Goal: Information Seeking & Learning: Compare options

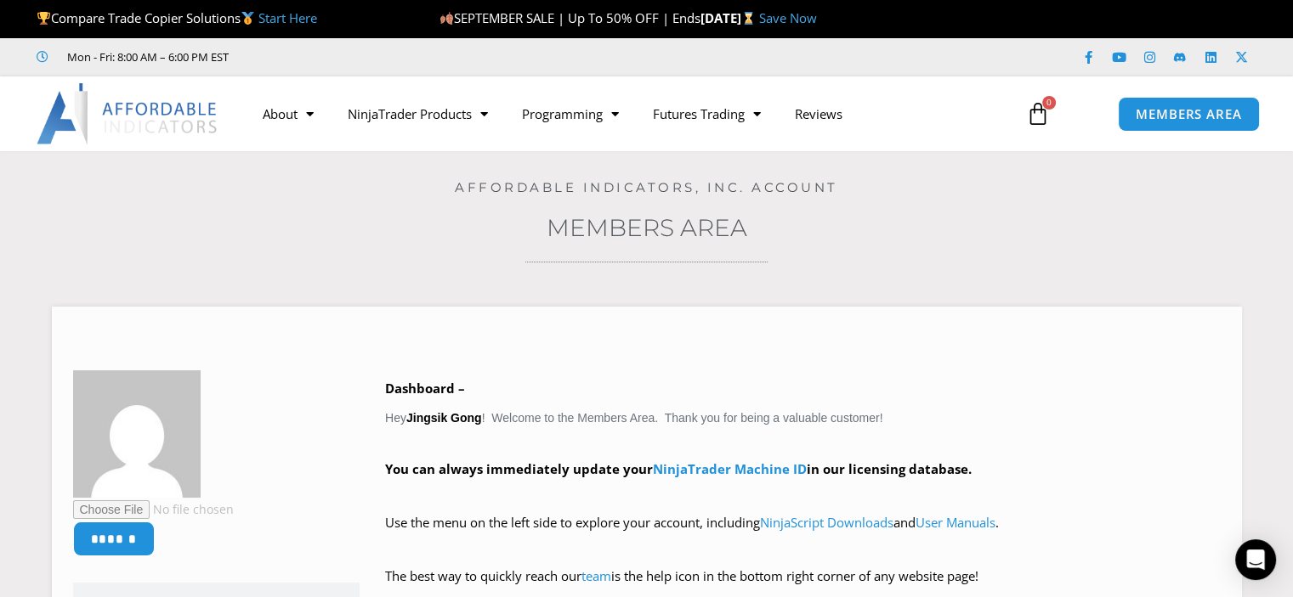
click at [158, 101] on img at bounding box center [128, 113] width 183 height 61
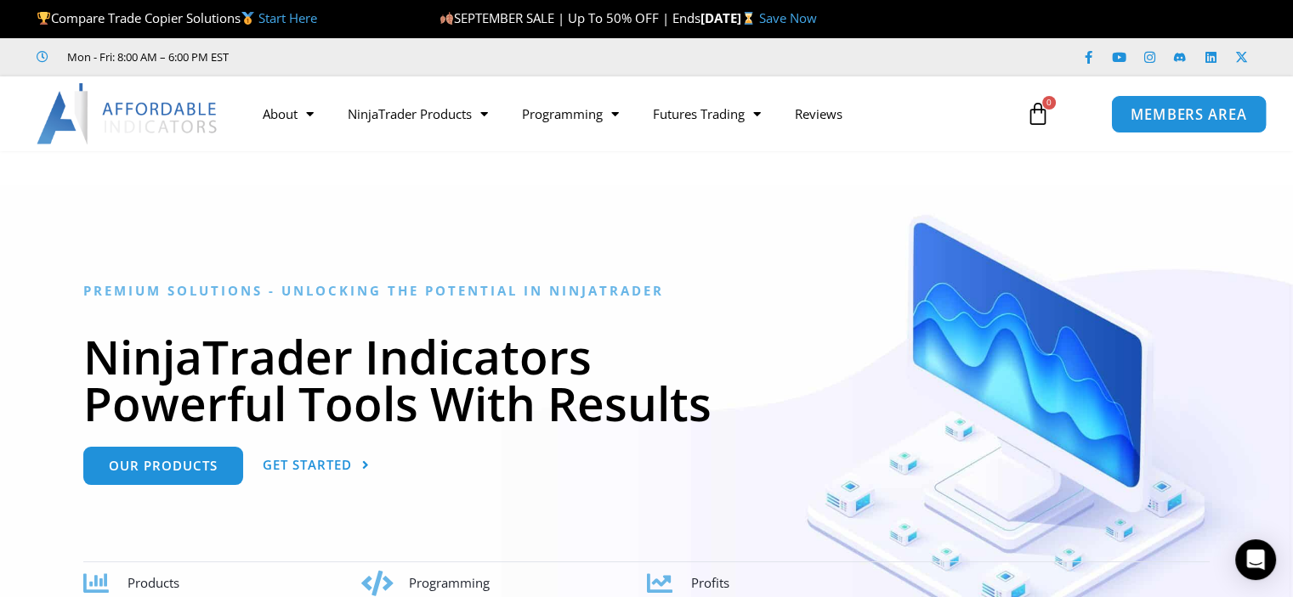
click at [1163, 130] on link "MEMBERS AREA" at bounding box center [1188, 113] width 156 height 38
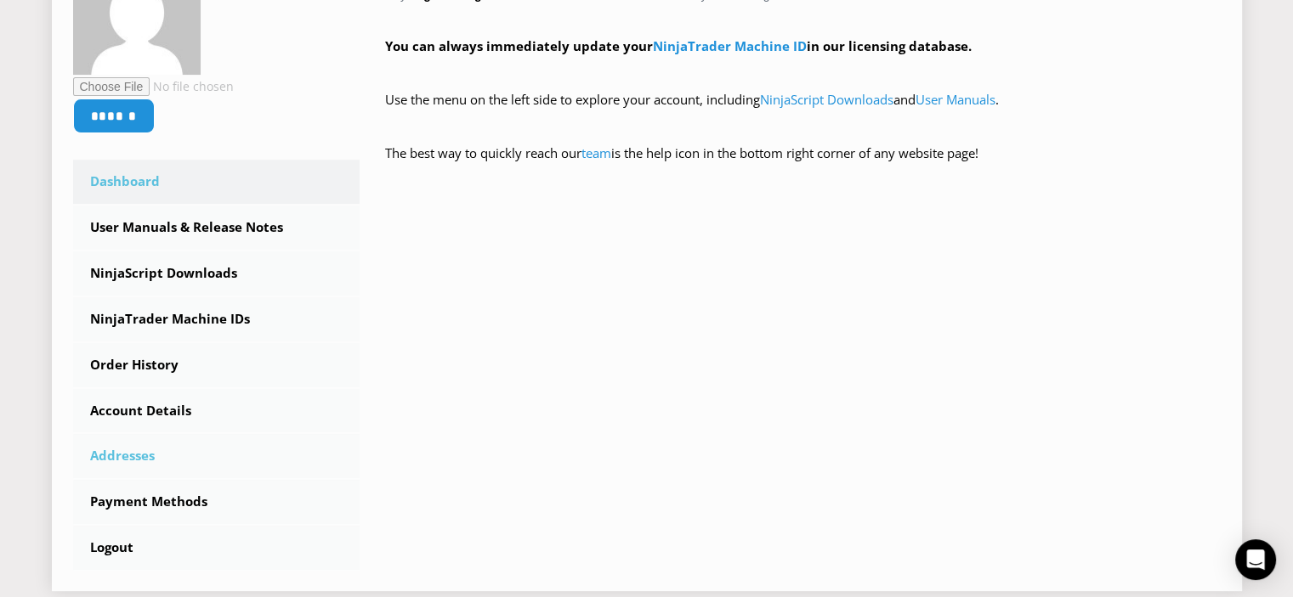
scroll to position [425, 0]
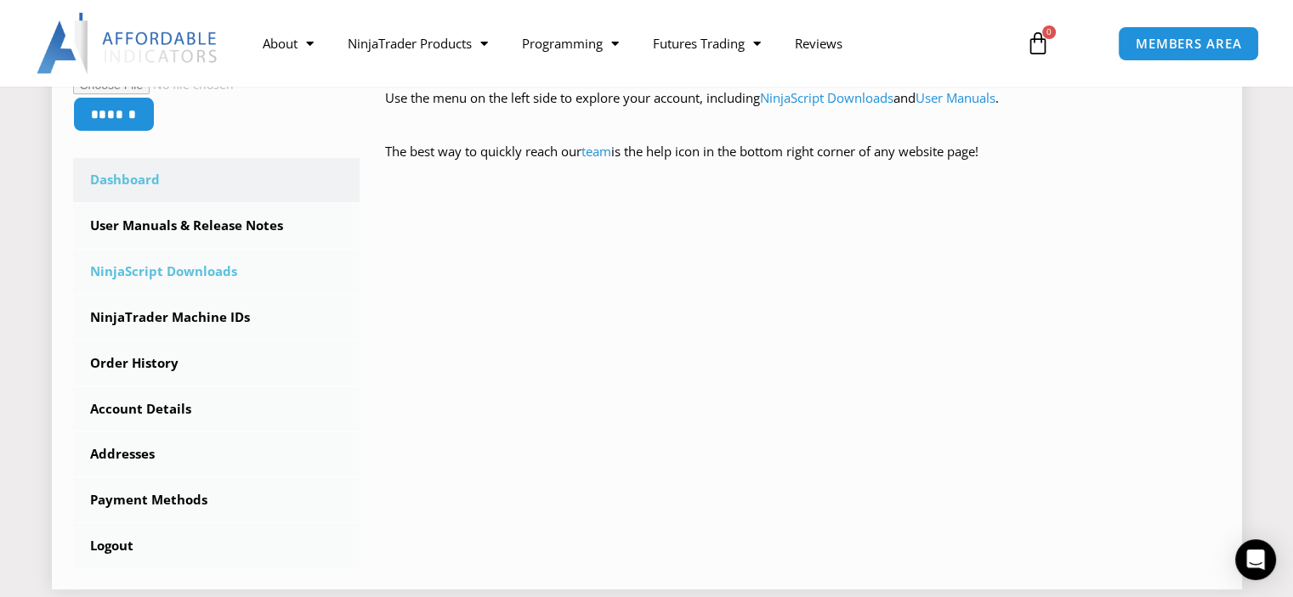
click at [190, 269] on link "NinjaScript Downloads" at bounding box center [216, 272] width 287 height 44
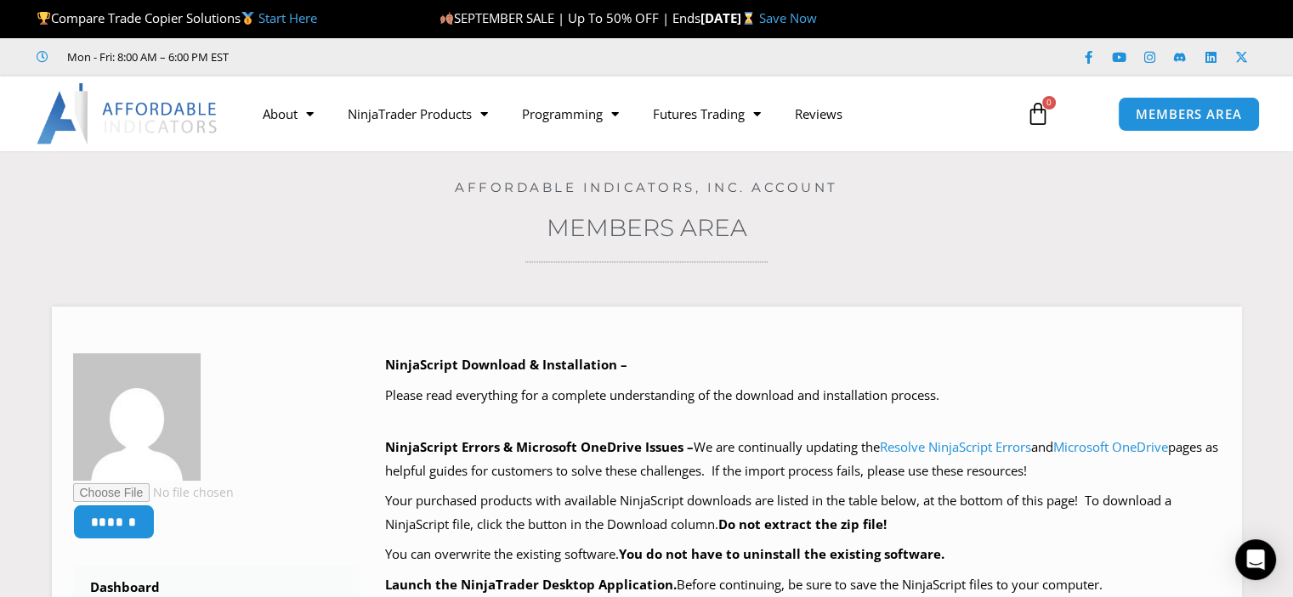
click at [150, 103] on img at bounding box center [128, 113] width 183 height 61
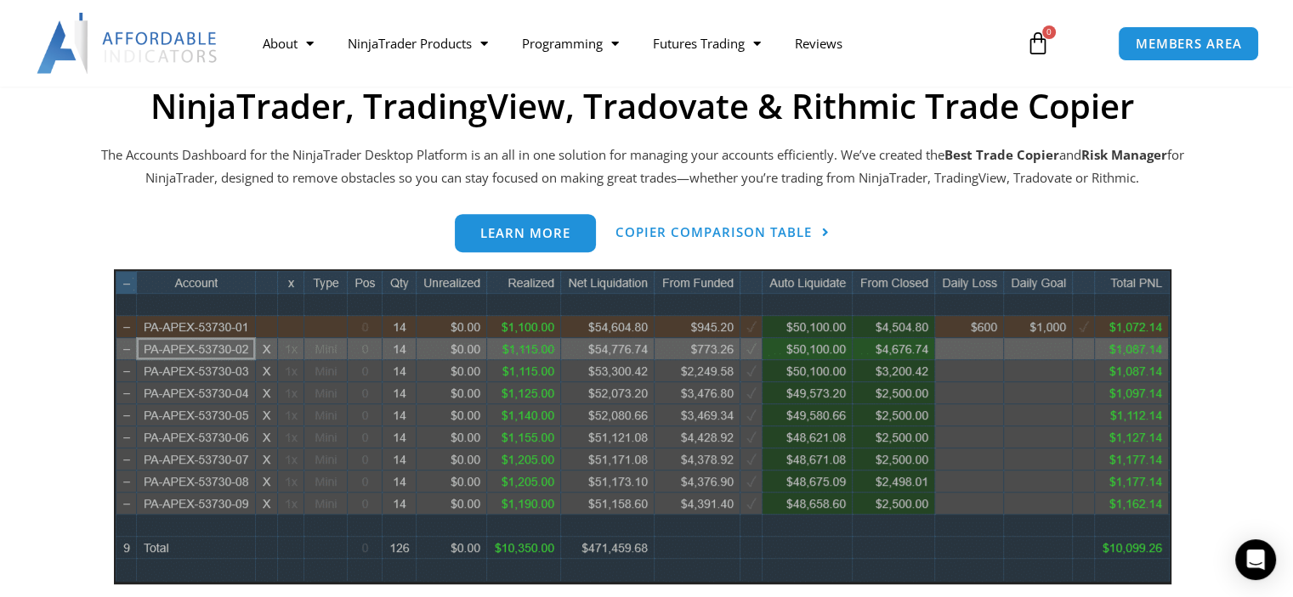
scroll to position [765, 0]
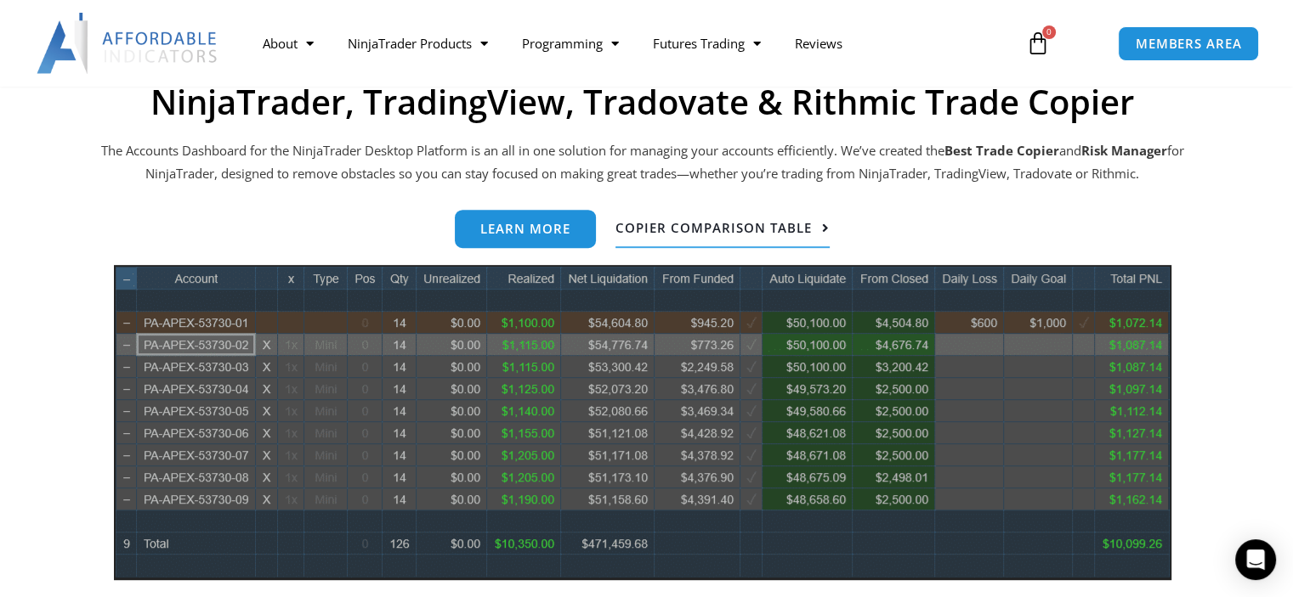
click at [789, 230] on span "Copier Comparison Table" at bounding box center [713, 228] width 196 height 13
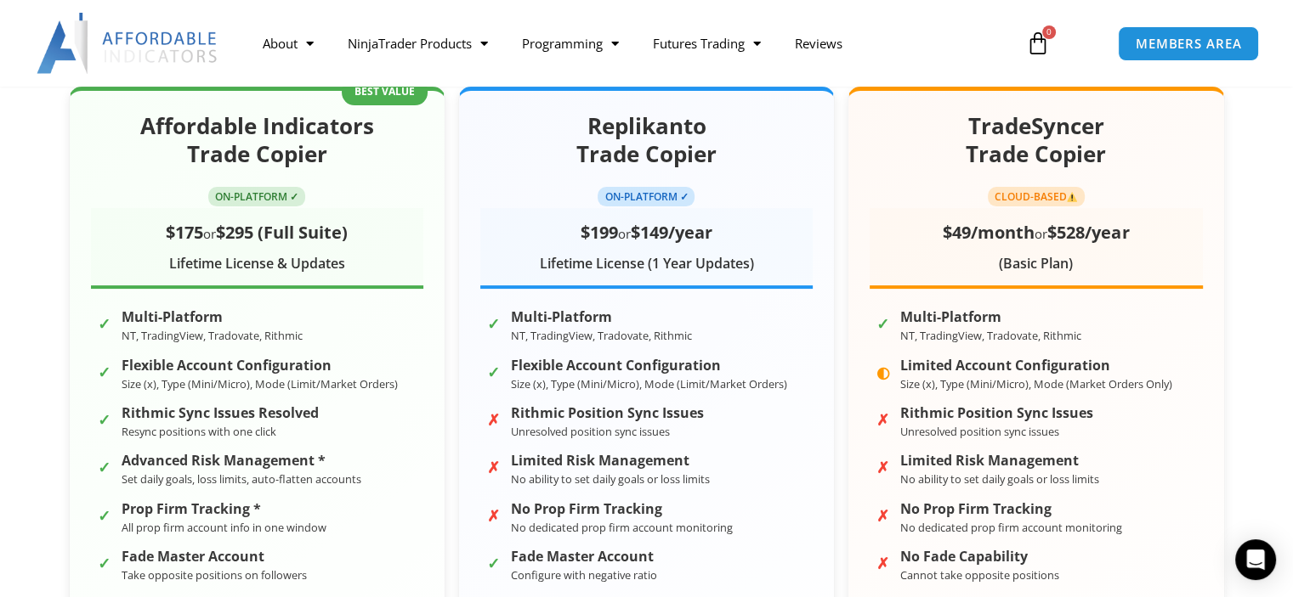
scroll to position [340, 0]
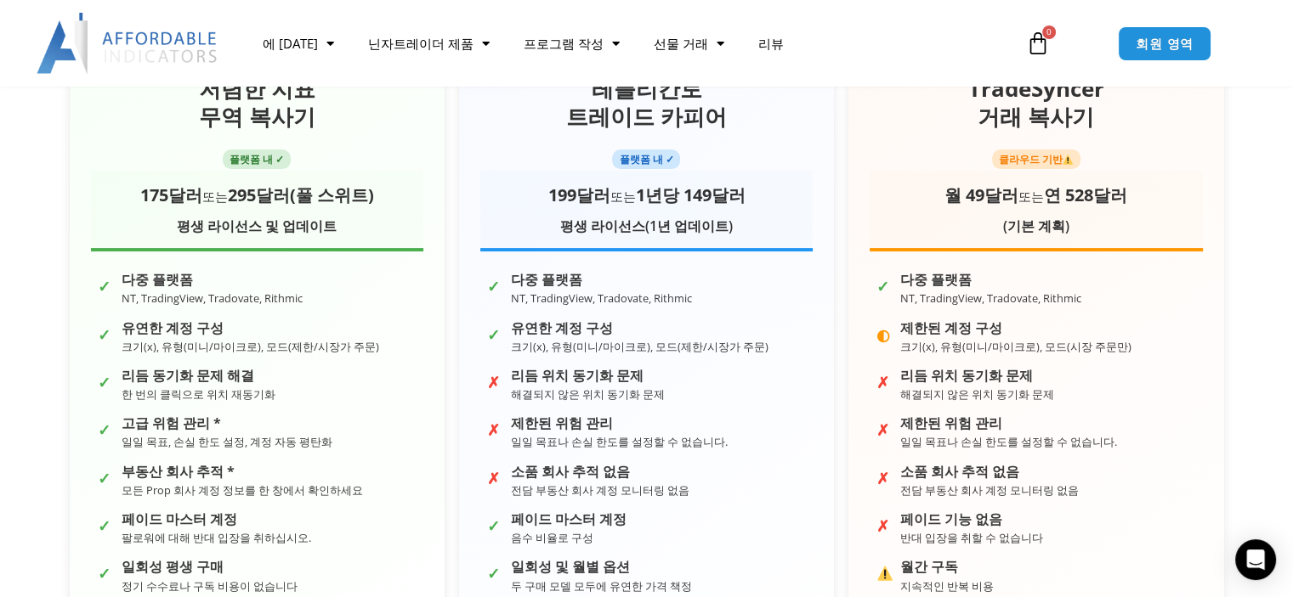
click at [39, 193] on div "저렴한 지표 무역 복사기 플랫폼 내 ✓ 175달러 또는 295달러(풀 스위트) 평생 라이선스 및 업데이트 ✓ 다중 플랫폼 NT, Trading…" at bounding box center [647, 412] width 1258 height 761
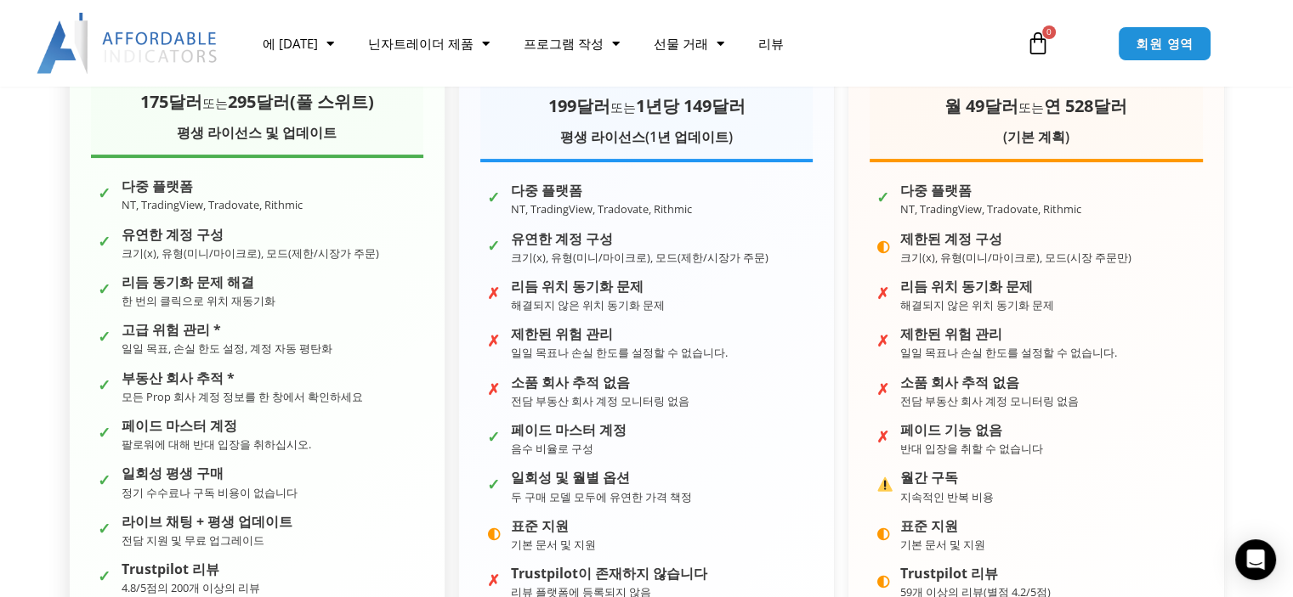
scroll to position [425, 0]
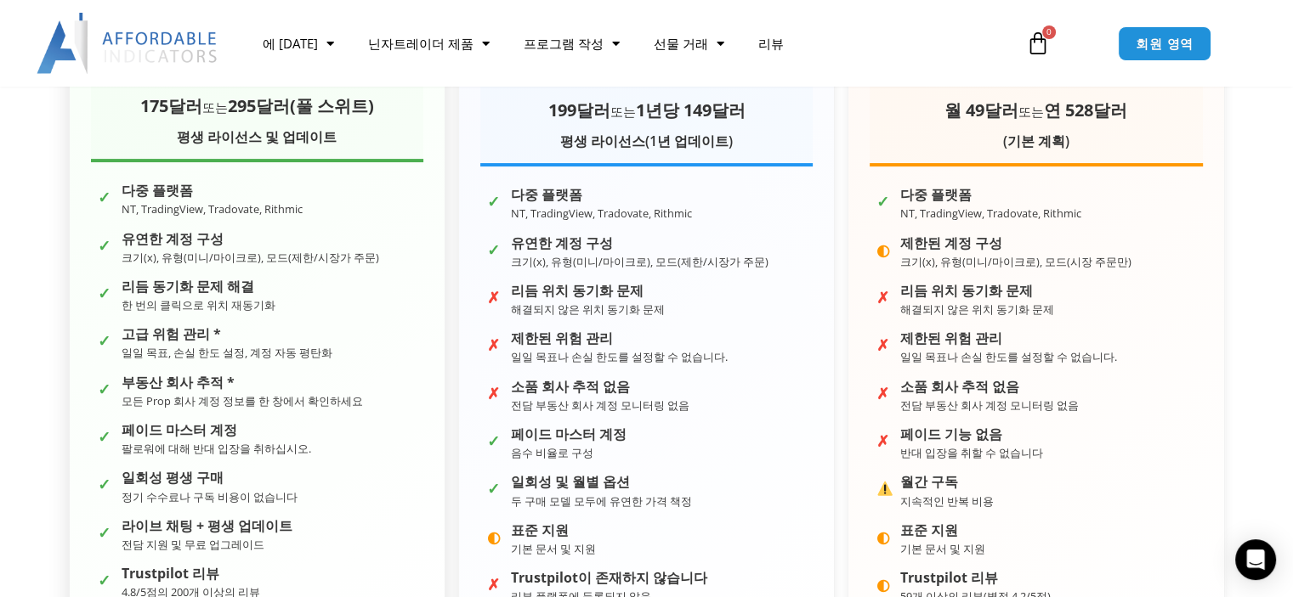
click at [229, 176] on div "저렴한 지표 무역 복사기 플랫폼 내 ✓ 175달러 또는 295달러(풀 스위트) 평생 라이선스 및 업데이트 ✓ 다중 플랫폼 NT, Trading…" at bounding box center [257, 299] width 376 height 679
click at [248, 109] on font "295달러(풀 스위트)" at bounding box center [301, 105] width 146 height 23
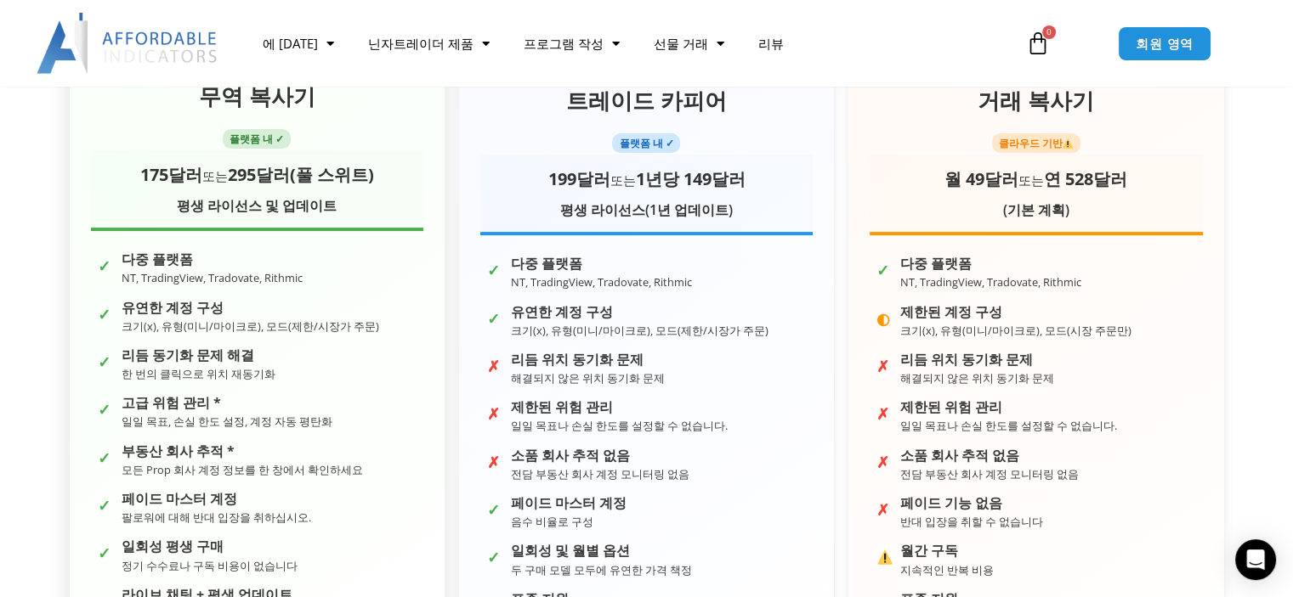
scroll to position [255, 0]
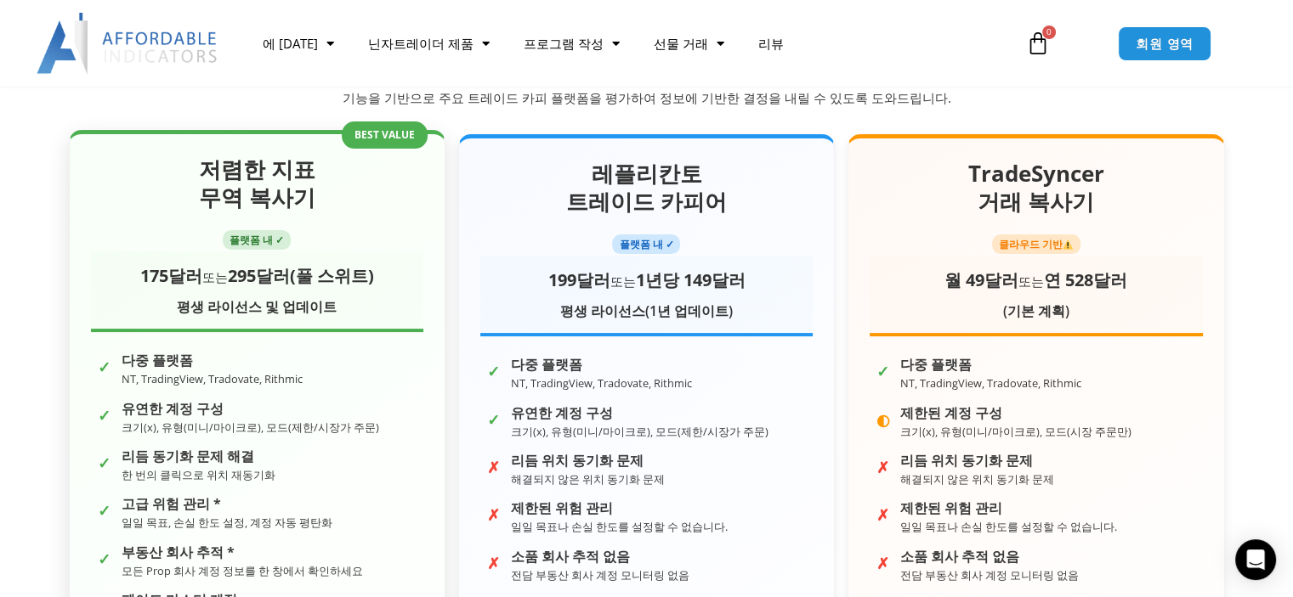
click at [259, 246] on font "플랫폼 내 ✓" at bounding box center [256, 240] width 54 height 14
click at [274, 184] on font "저렴한 지표" at bounding box center [257, 169] width 116 height 31
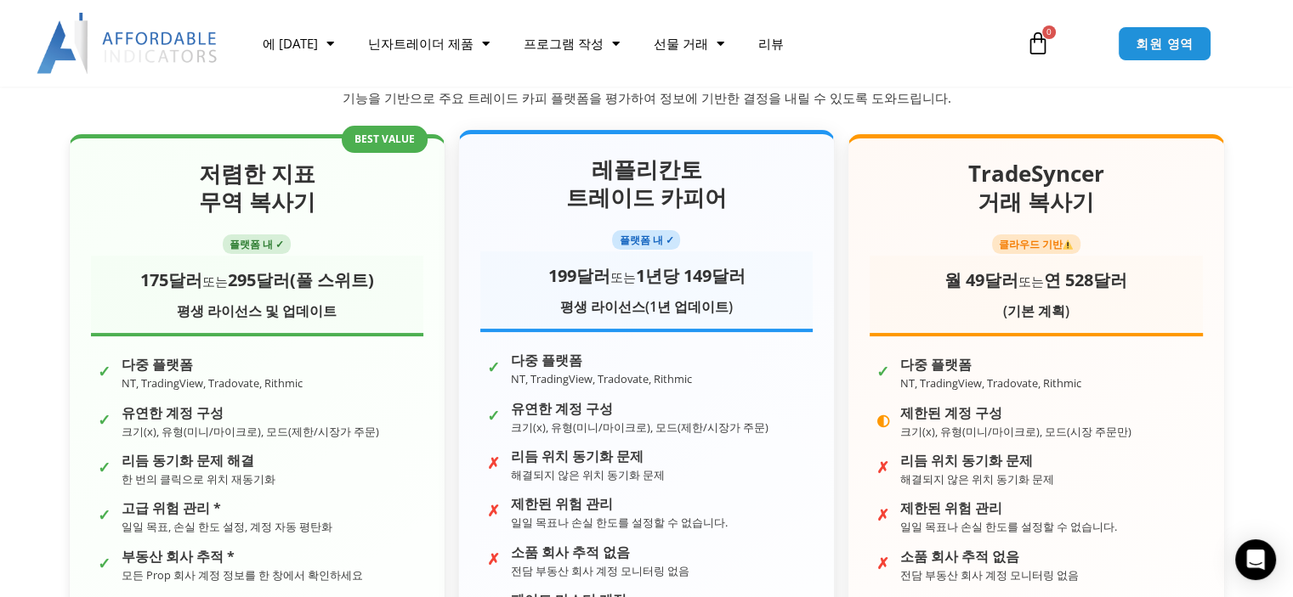
click at [630, 274] on div "199달러 또는 1년당 149달러" at bounding box center [646, 275] width 332 height 31
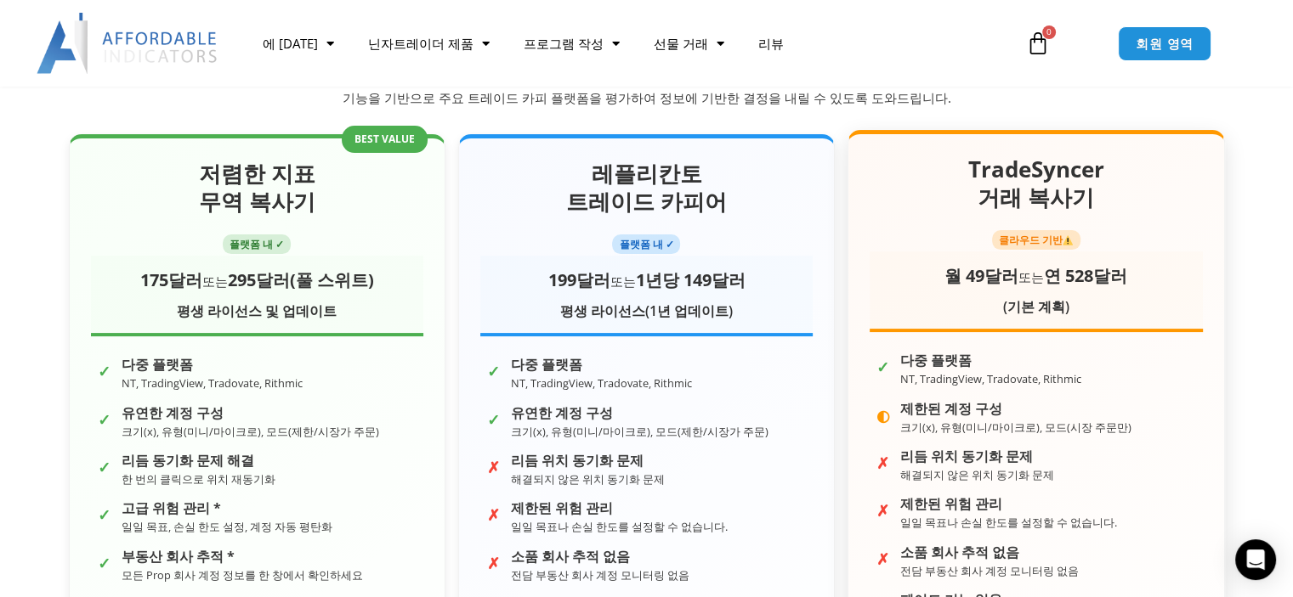
drag, startPoint x: 972, startPoint y: 302, endPoint x: 628, endPoint y: 250, distance: 348.1
click at [972, 291] on div "월 49달러 또는 연 528달러" at bounding box center [1035, 275] width 332 height 31
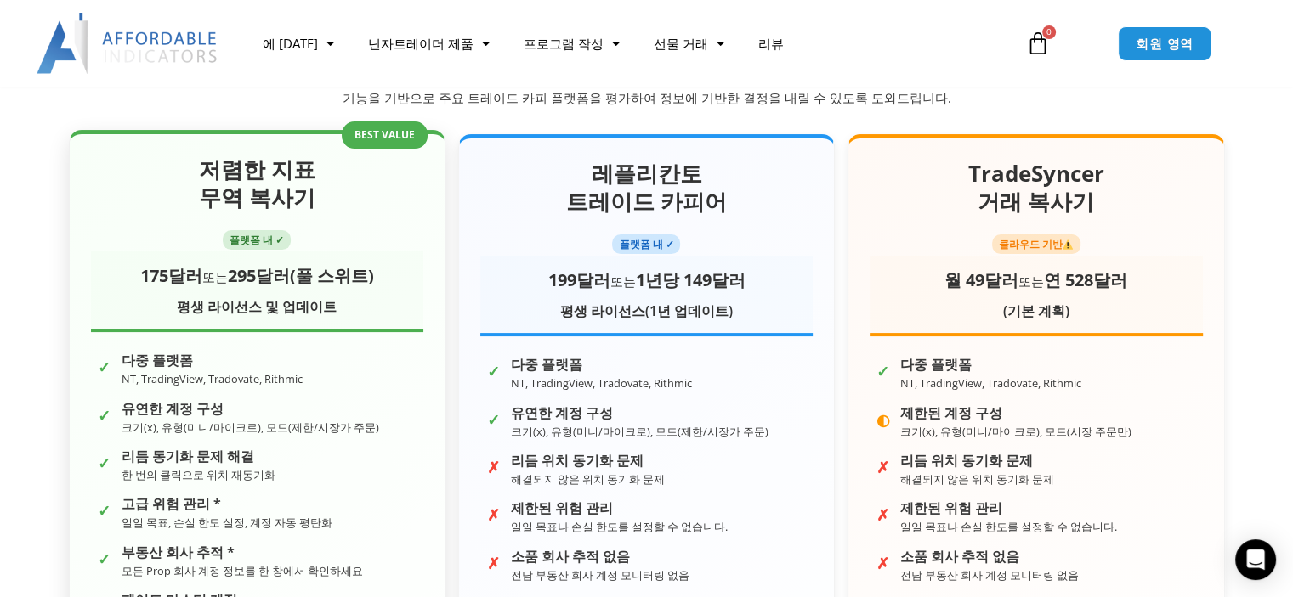
click at [304, 178] on font "저렴한 지표" at bounding box center [257, 169] width 116 height 31
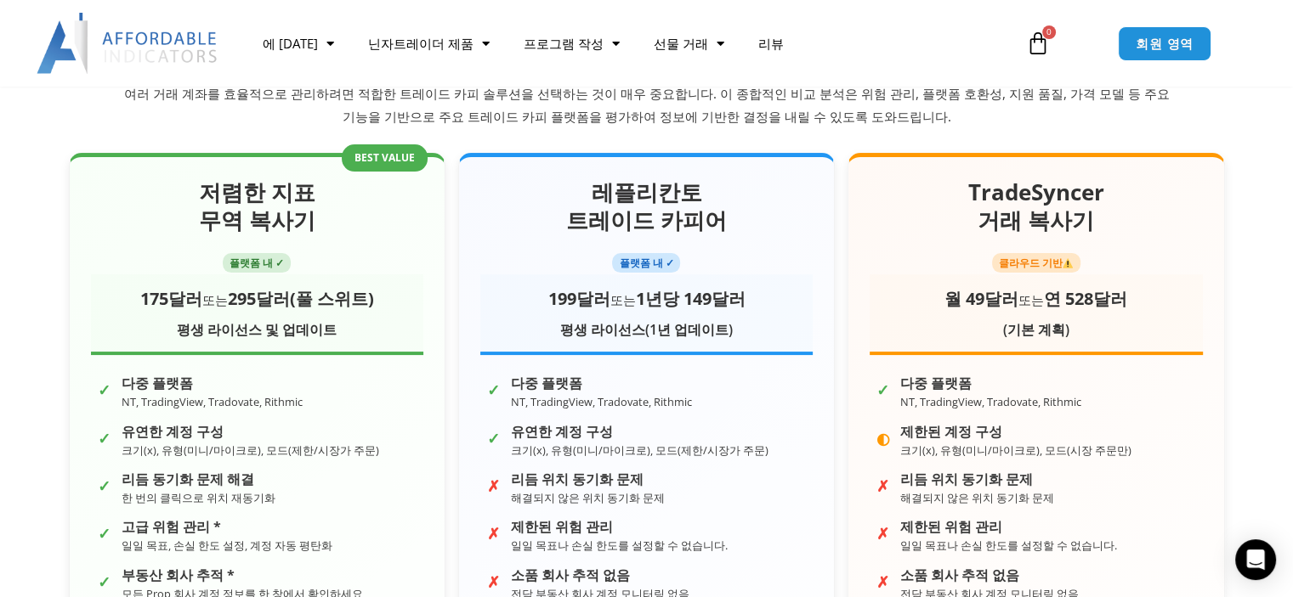
scroll to position [0, 0]
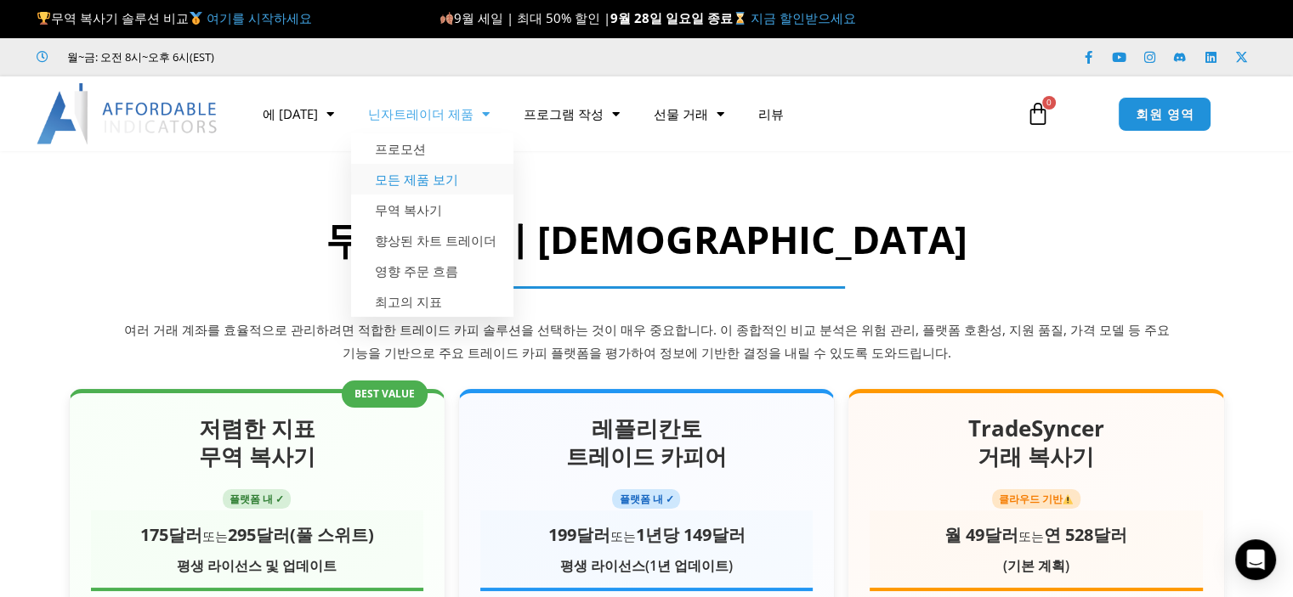
click at [388, 171] on font "모든 제품 보기" at bounding box center [416, 179] width 83 height 17
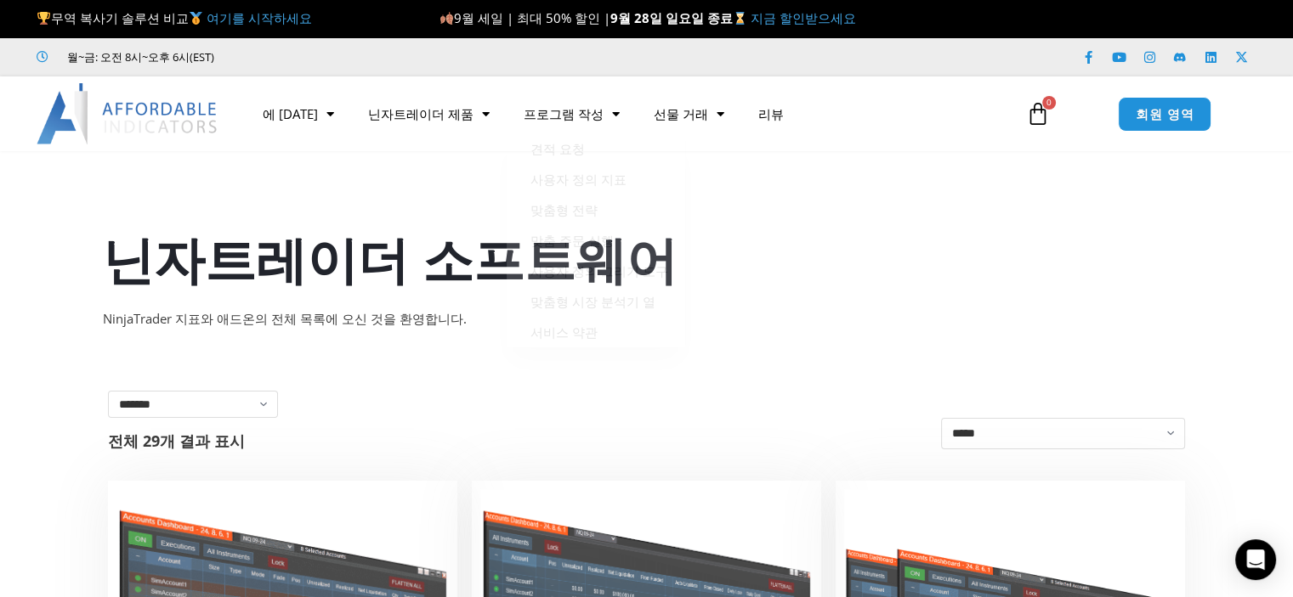
click at [555, 14] on font "9월 세일 | 최대 50% 할인 |" at bounding box center [532, 17] width 156 height 17
click at [772, 18] on font "지금 할인받으세요" at bounding box center [802, 17] width 105 height 17
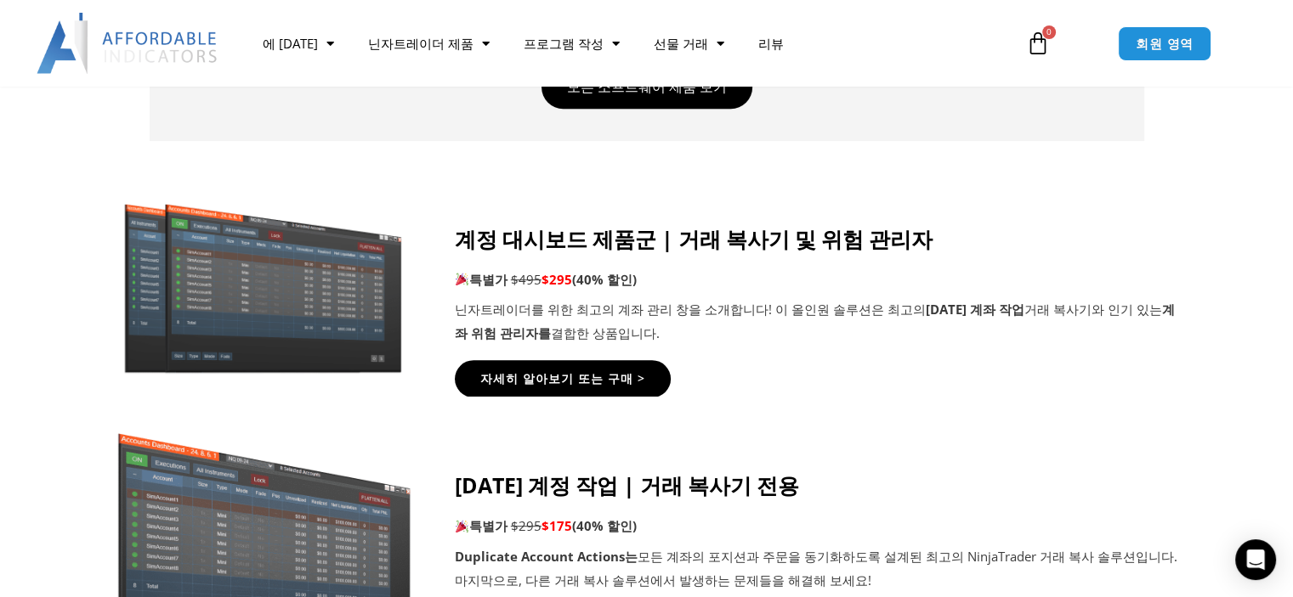
scroll to position [850, 0]
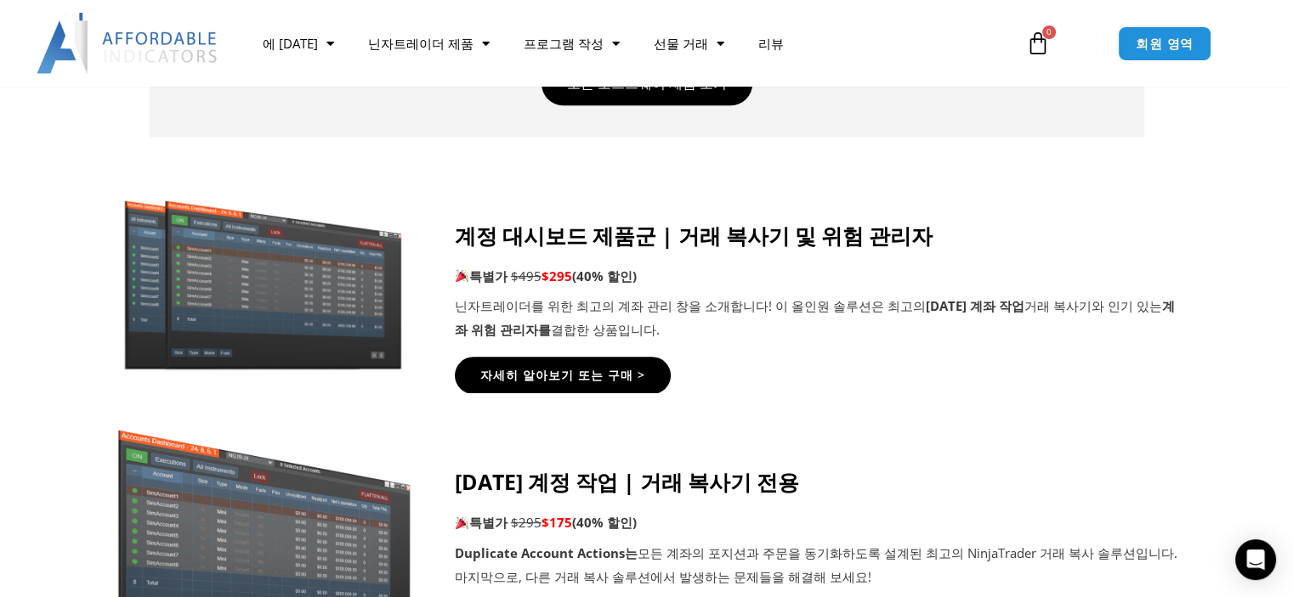
drag, startPoint x: 1108, startPoint y: 291, endPoint x: 629, endPoint y: 234, distance: 482.7
click at [629, 234] on icon at bounding box center [645, 273] width 1293 height 204
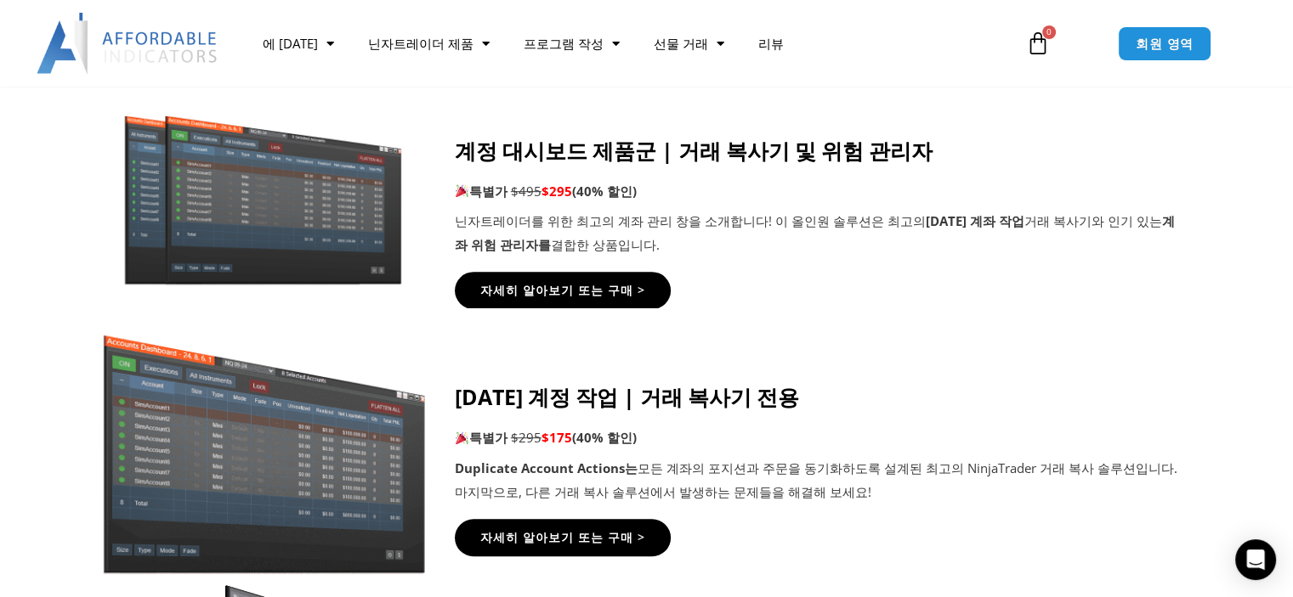
scroll to position [935, 0]
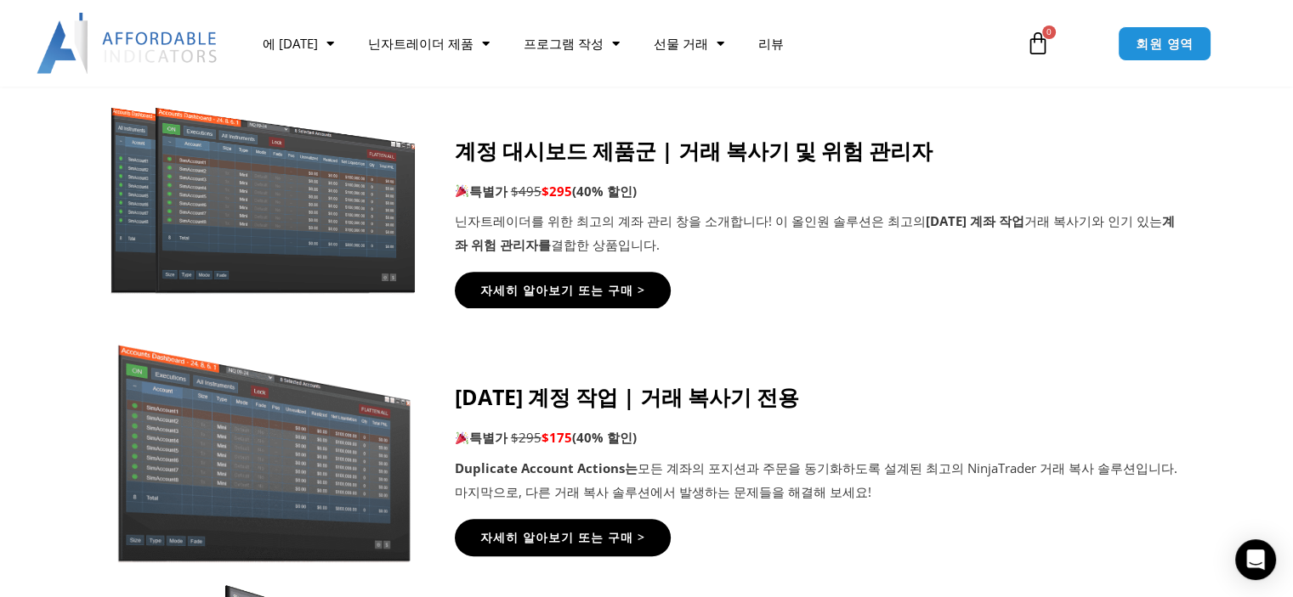
click at [222, 210] on img at bounding box center [263, 198] width 326 height 198
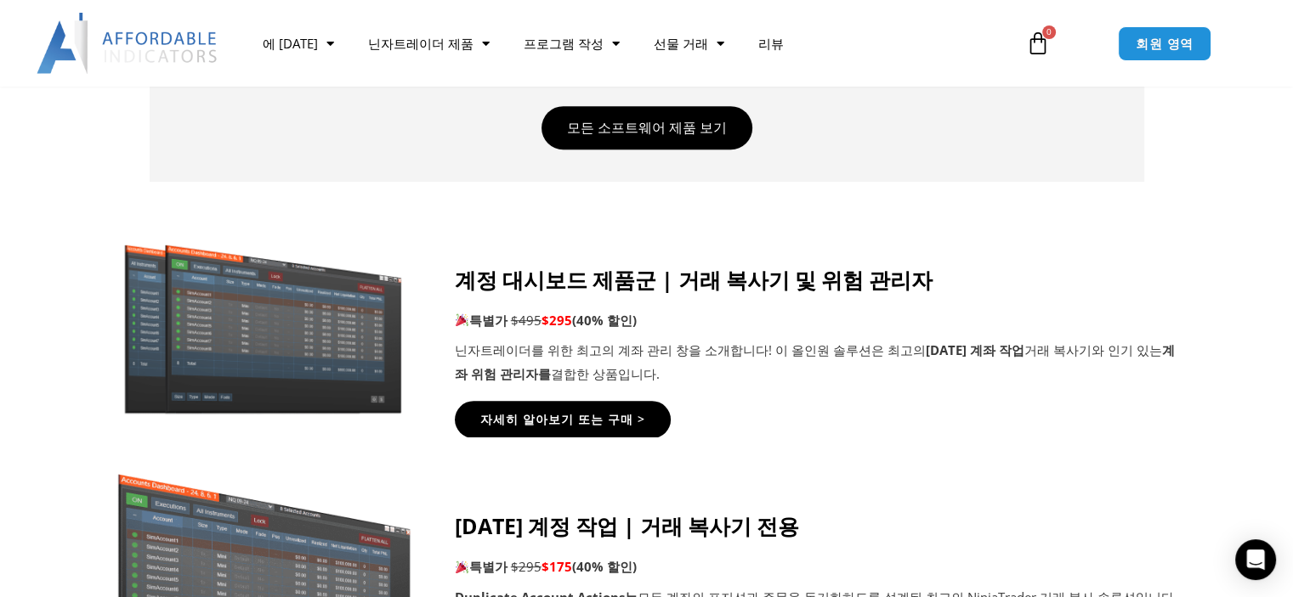
scroll to position [425, 0]
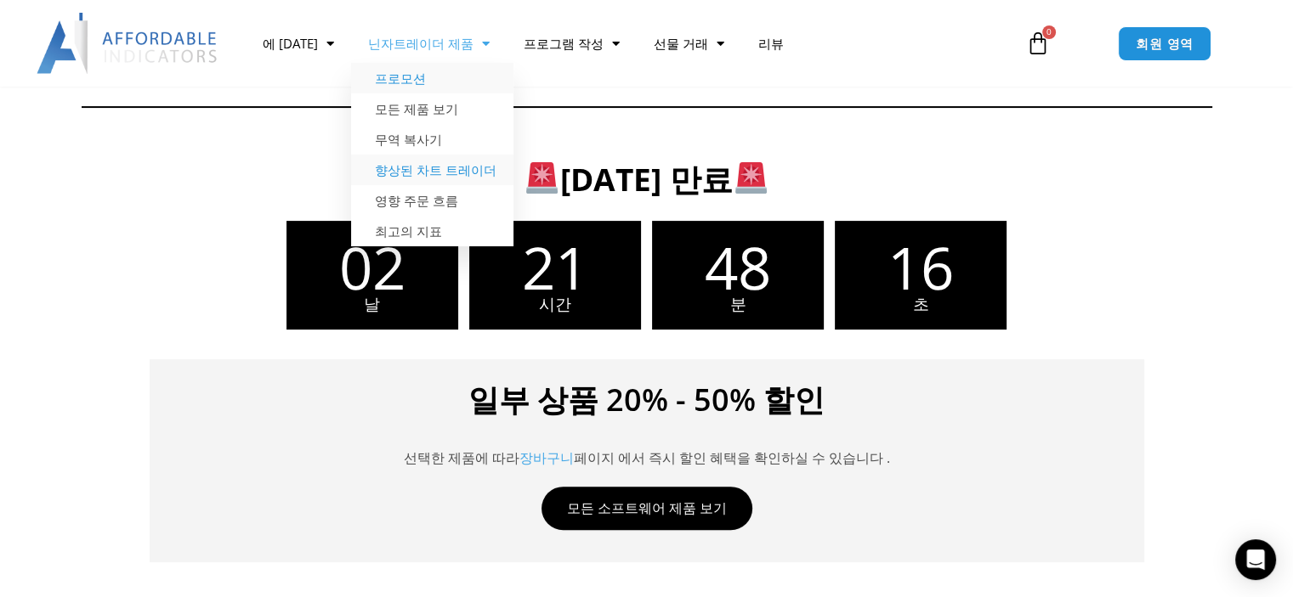
click at [397, 172] on font "향상된 차트 트레이더" at bounding box center [436, 169] width 122 height 17
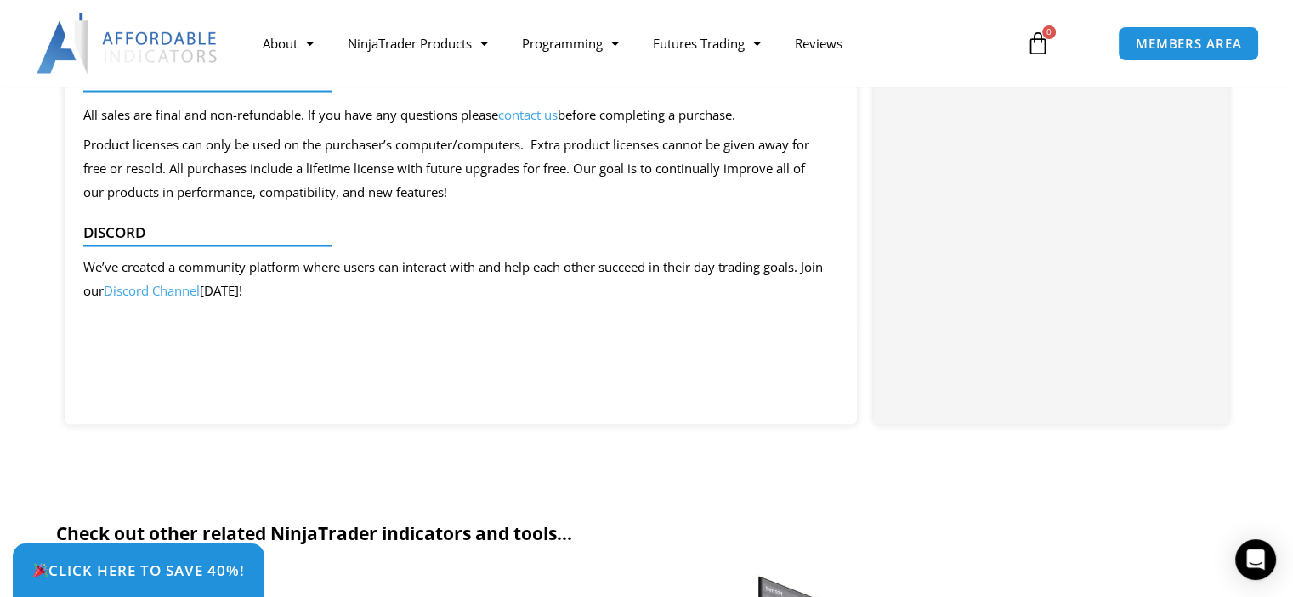
scroll to position [3994, 0]
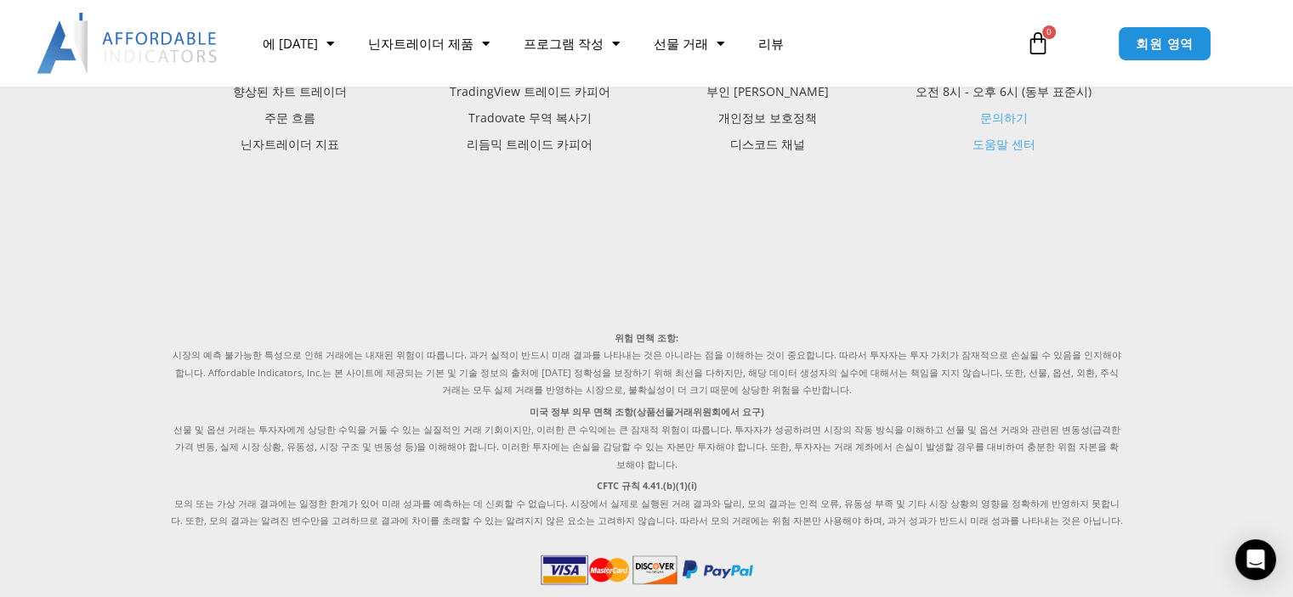
scroll to position [3824, 0]
